Goal: Navigation & Orientation: Find specific page/section

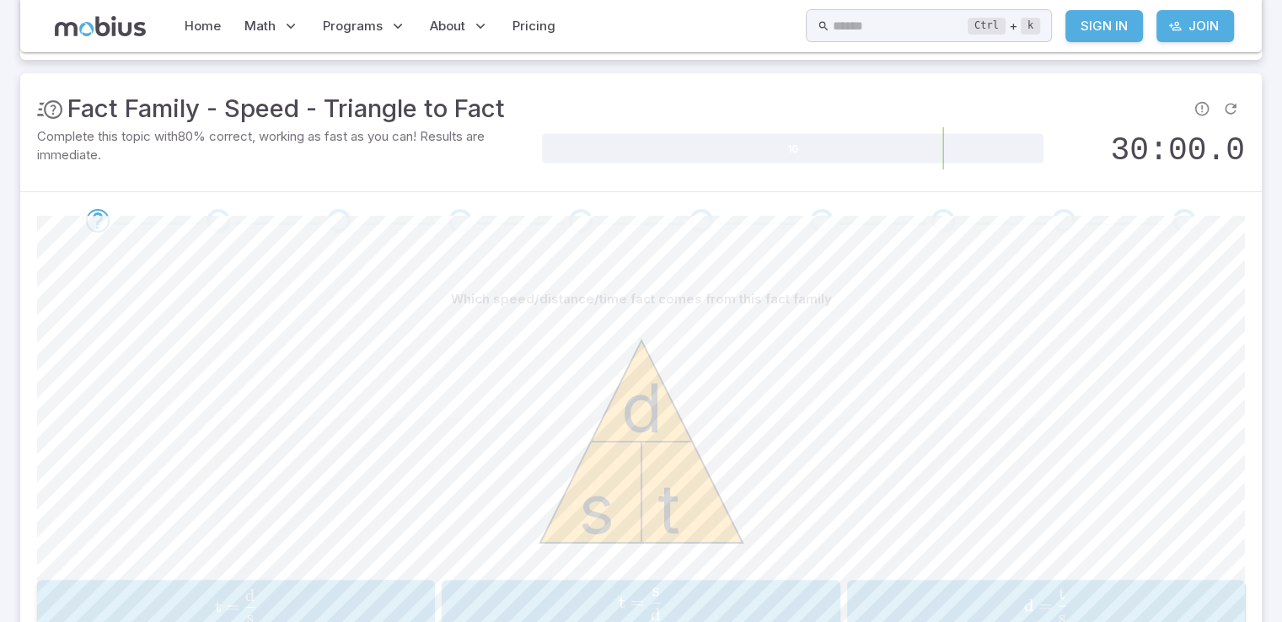
scroll to position [169, 0]
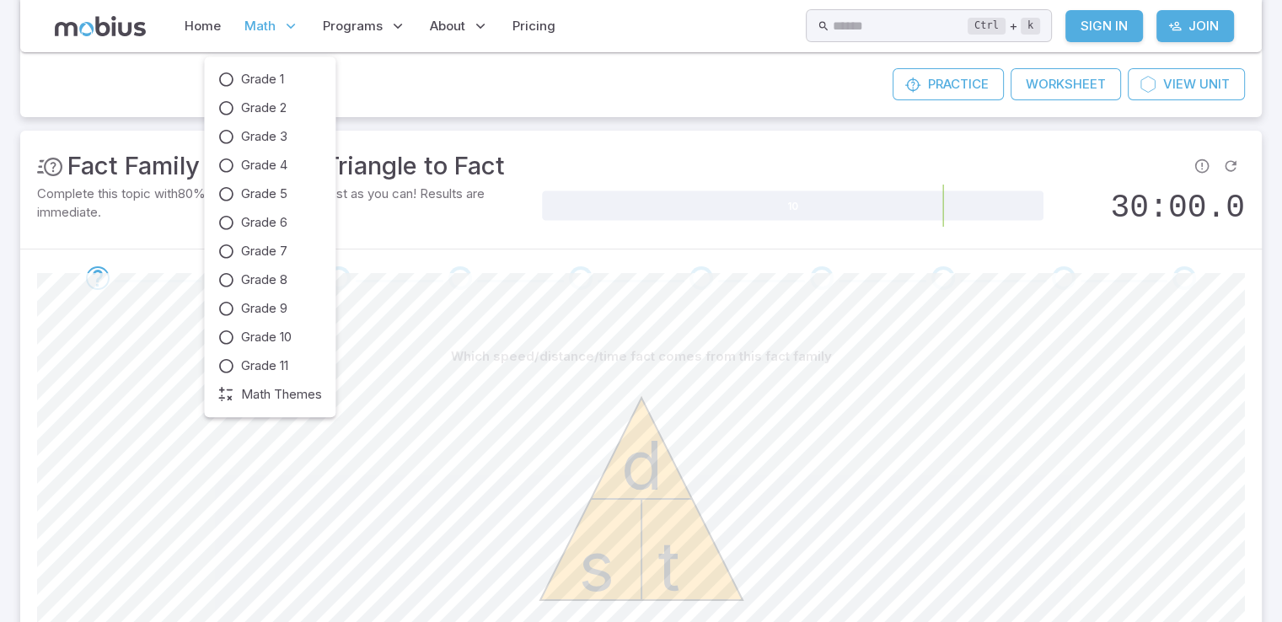
click at [288, 28] on icon at bounding box center [290, 26] width 17 height 17
click at [239, 395] on link "Math Themes" at bounding box center [270, 394] width 105 height 19
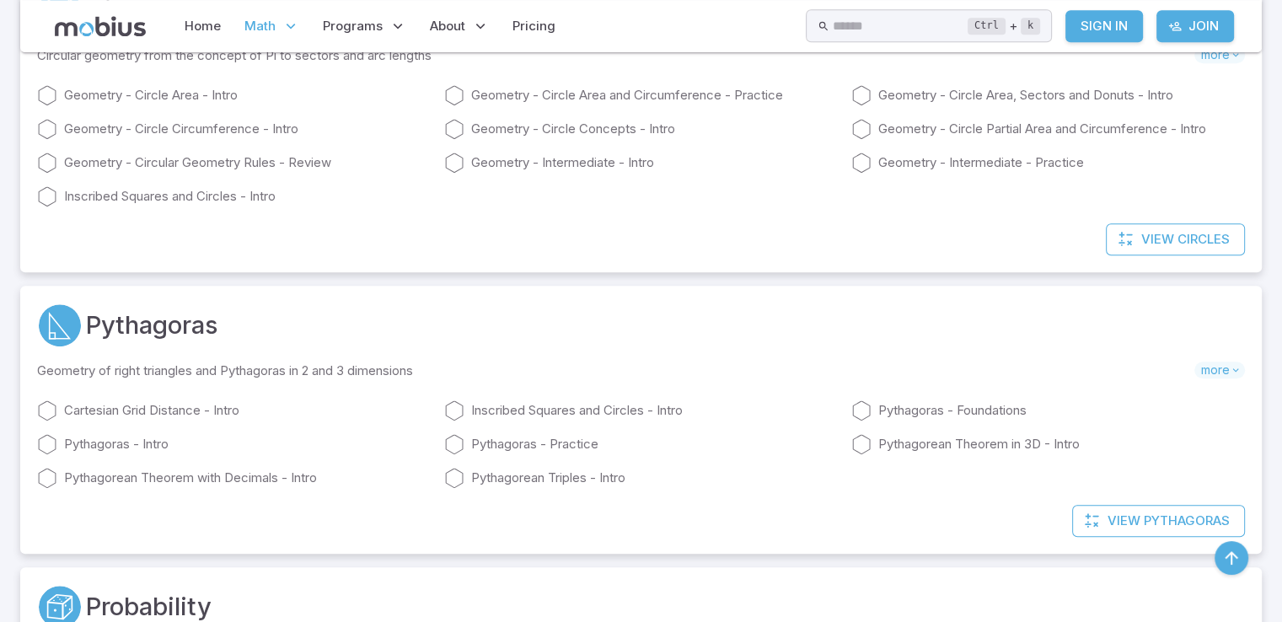
scroll to position [1517, 0]
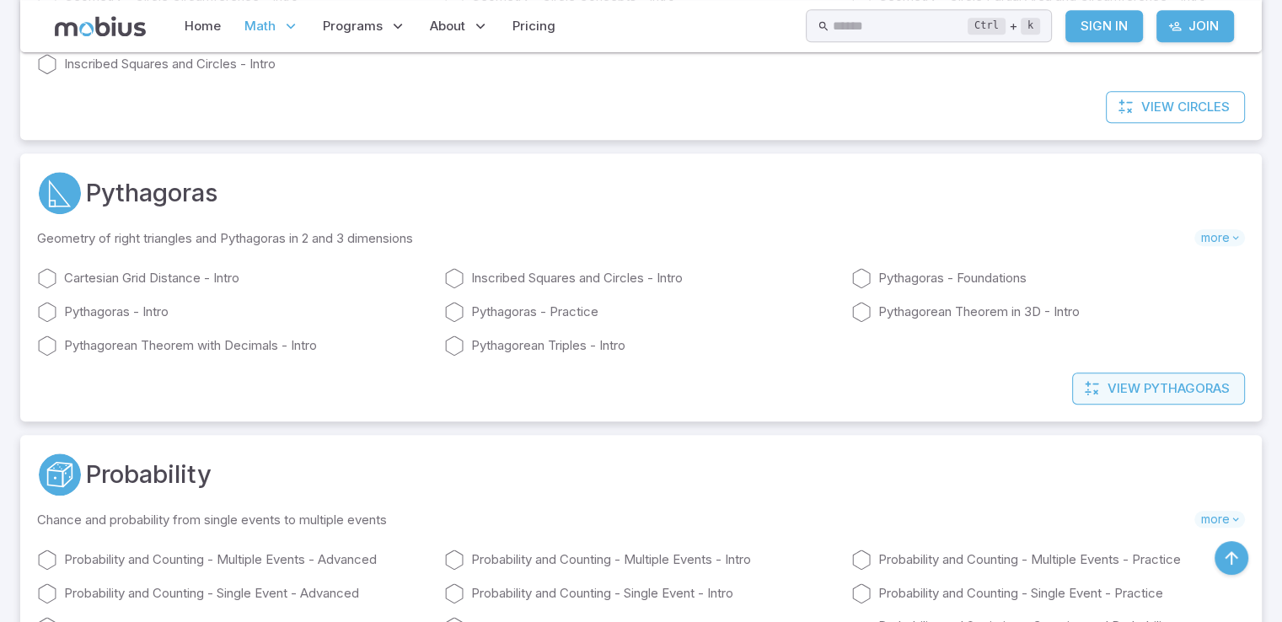
click at [1157, 373] on link "View Pythagoras" at bounding box center [1158, 389] width 173 height 32
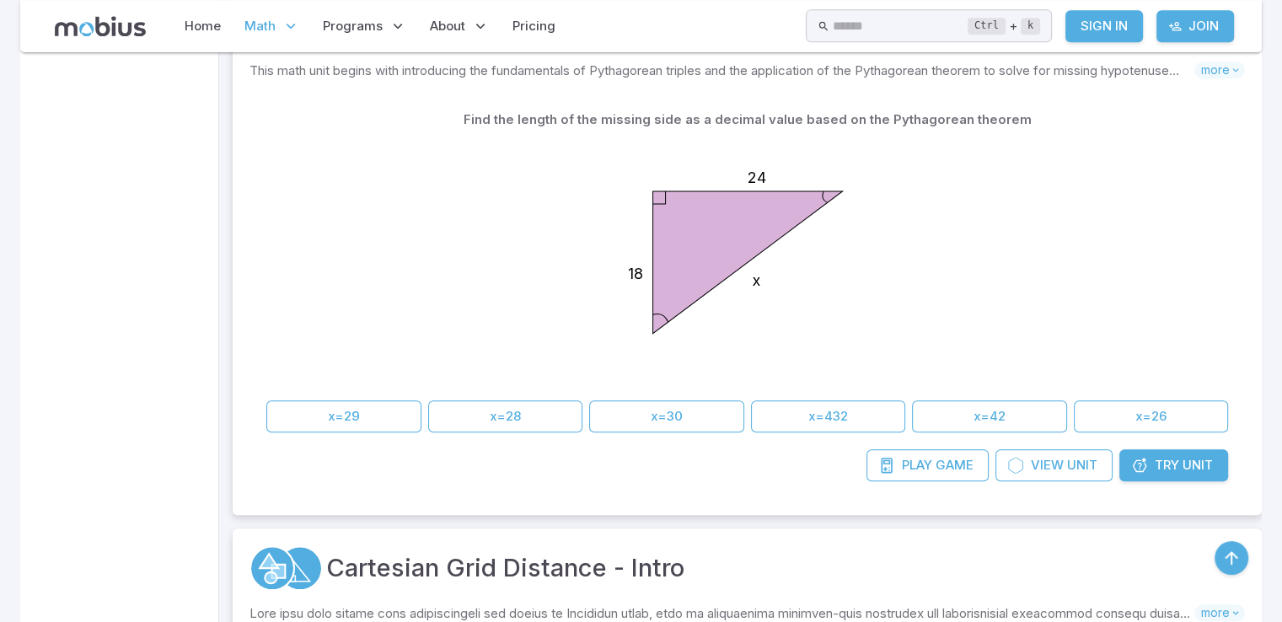
scroll to position [1770, 0]
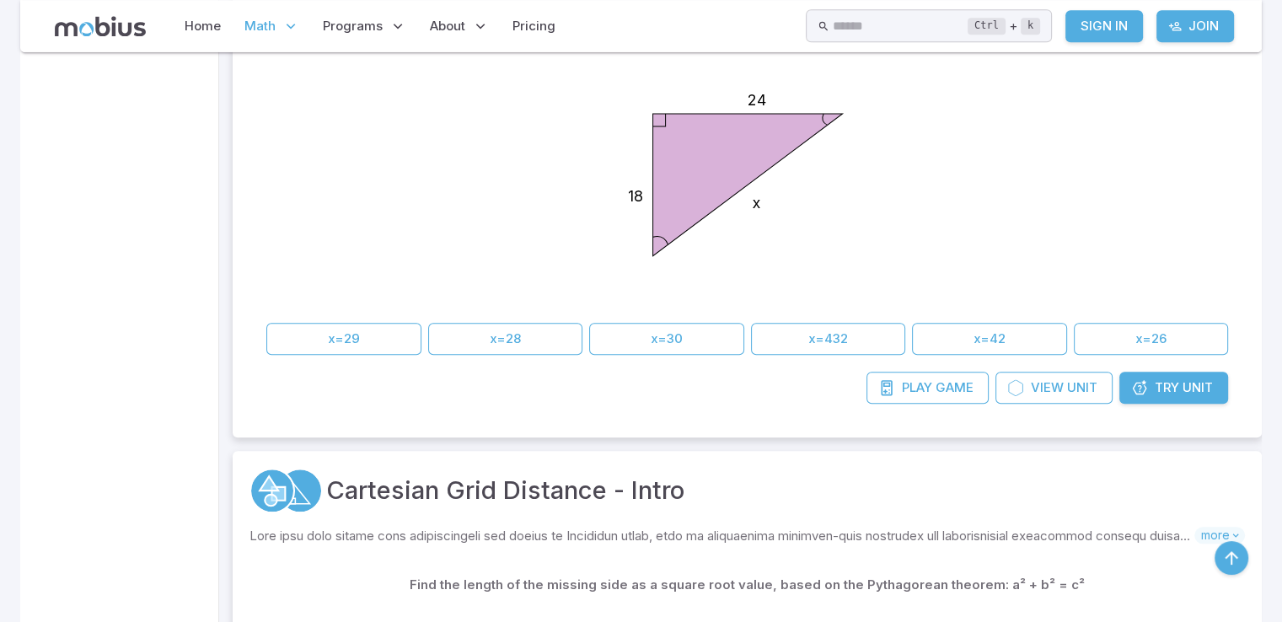
click at [125, 28] on icon at bounding box center [100, 26] width 91 height 20
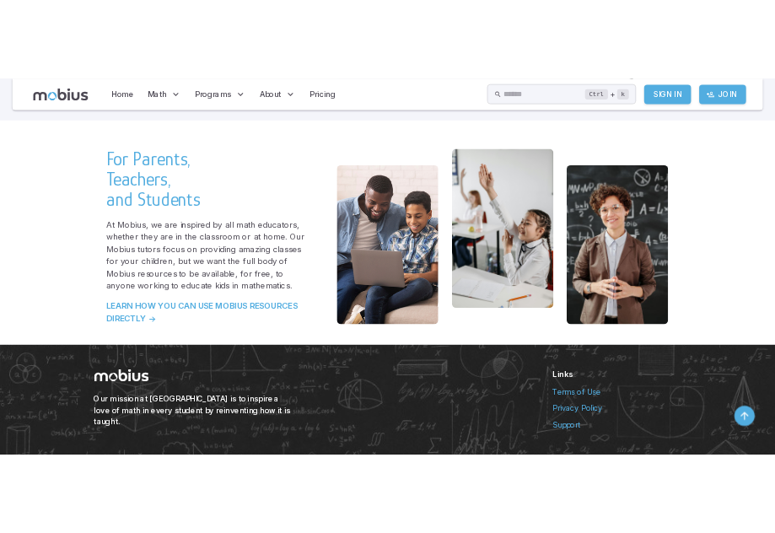
scroll to position [3597, 0]
